Goal: Navigation & Orientation: Find specific page/section

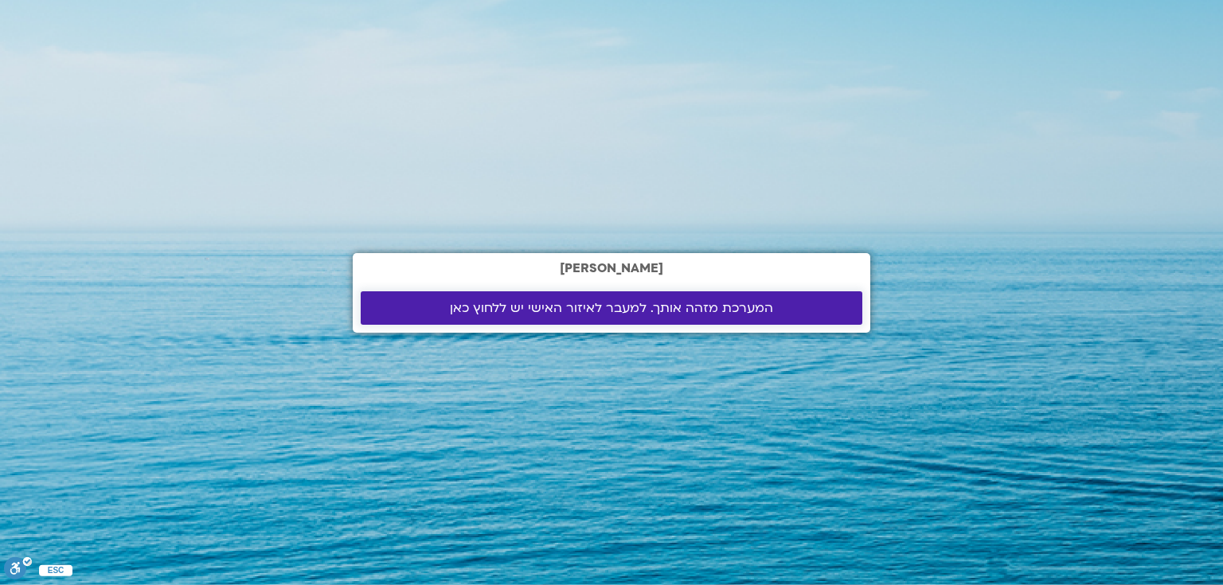
click at [718, 308] on span "המערכת מזהה אותך. למעבר לאיזור האישי יש ללחוץ כאן" at bounding box center [611, 308] width 323 height 14
